Goal: Transaction & Acquisition: Purchase product/service

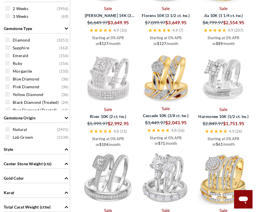
scroll to position [350, 0]
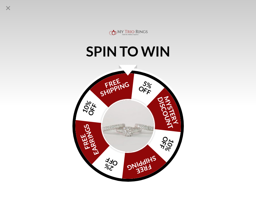
click at [131, 137] on img "Alia popup" at bounding box center [128, 126] width 54 height 54
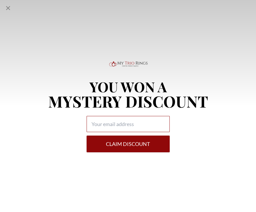
click at [141, 132] on input "Alia popup" at bounding box center [127, 124] width 83 height 16
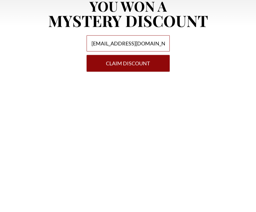
type input "Antoinettem0414@gmail.com"
click at [153, 135] on button "Claim DISCOUNT" at bounding box center [127, 143] width 83 height 17
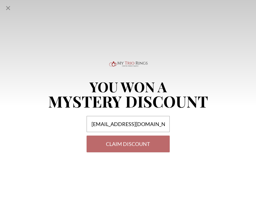
select select "US"
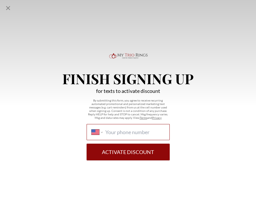
click at [153, 135] on input "International Afghanistan Åland Islands Albania Algeria American Samoa Andorra …" at bounding box center [134, 132] width 59 height 6
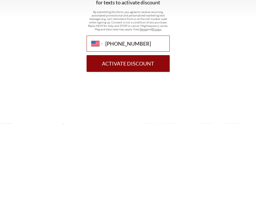
type input "(661) 531-8192"
click at [142, 144] on button "Activate Discount" at bounding box center [127, 152] width 83 height 17
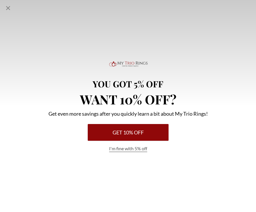
click at [155, 141] on button "Get 10% Off" at bounding box center [128, 132] width 81 height 17
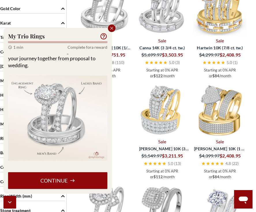
scroll to position [31, 0]
click at [62, 189] on button "Continue" at bounding box center [57, 180] width 99 height 17
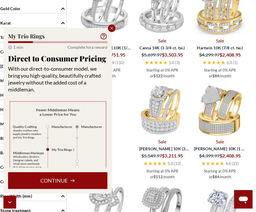
click at [113, 31] on icon "Close popup" at bounding box center [111, 28] width 5 height 5
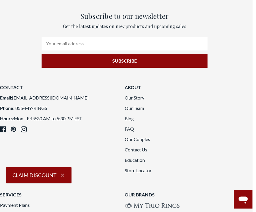
scroll to position [1169, 6]
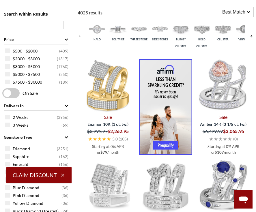
click at [119, 29] on img at bounding box center [118, 29] width 18 height 18
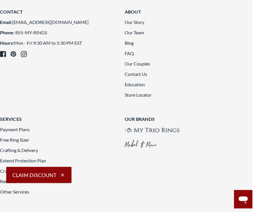
scroll to position [1276, 6]
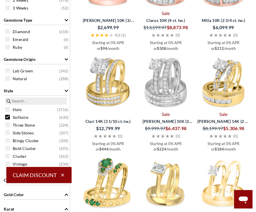
click at [11, 128] on div "Three Stone ( 324 )" at bounding box center [37, 125] width 65 height 6
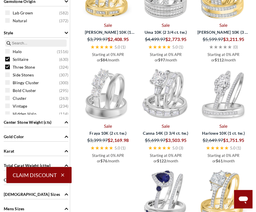
scroll to position [448, 0]
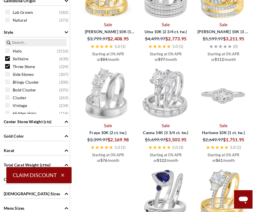
click at [230, 104] on img at bounding box center [223, 93] width 53 height 53
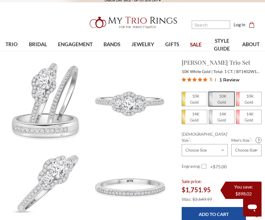
click at [223, 118] on em "14K Gold" at bounding box center [222, 116] width 10 height 11
click at [211, 121] on input "14K Gold" at bounding box center [211, 121] width 0 height 0
radio input "true"
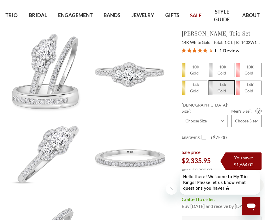
scroll to position [32, 0]
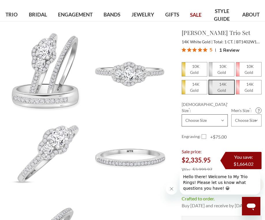
click at [216, 116] on select "Choose Size 3.00 3.25 3.50 3.75 4.00 4.25 4.50 4.75 5.00 5.25 5.50 5.75 6.00 6.…" at bounding box center [205, 120] width 46 height 12
select select "16098391"
click at [255, 115] on select "Choose Size 6.00 6.25 6.50 6.75 7.00 7.25 7.50 7.75 8.00 8.25 8.50 8.75 9.00 9.…" at bounding box center [246, 120] width 30 height 12
select select "16099461"
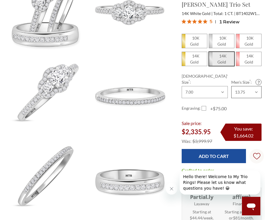
scroll to position [97, 0]
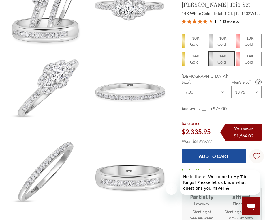
click at [225, 154] on input "Add to Cart" at bounding box center [214, 156] width 64 height 14
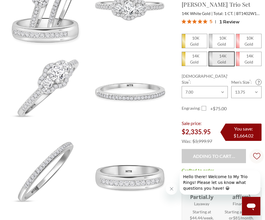
type input "Add to Cart"
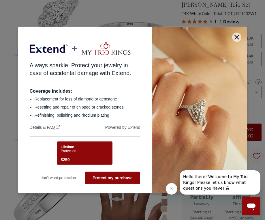
scroll to position [160, 0]
click at [237, 42] on button "button" at bounding box center [236, 37] width 9 height 9
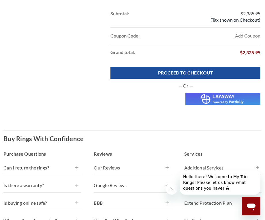
scroll to position [401, 0]
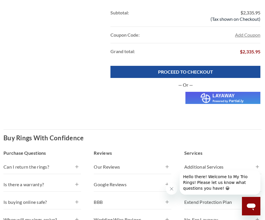
click at [249, 103] on img at bounding box center [222, 98] width 75 height 12
